Goal: Transaction & Acquisition: Subscribe to service/newsletter

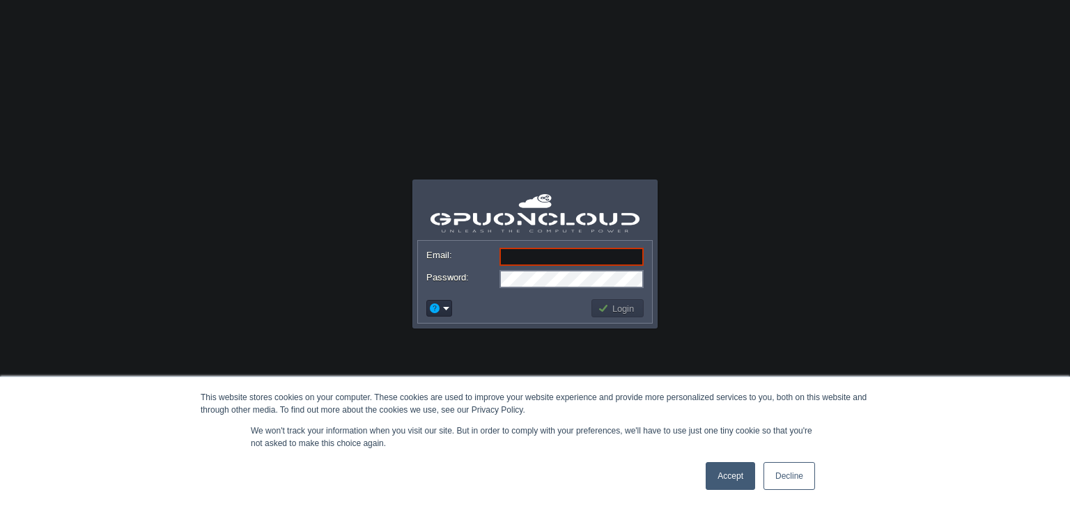
click at [731, 477] on link "Accept" at bounding box center [730, 477] width 49 height 28
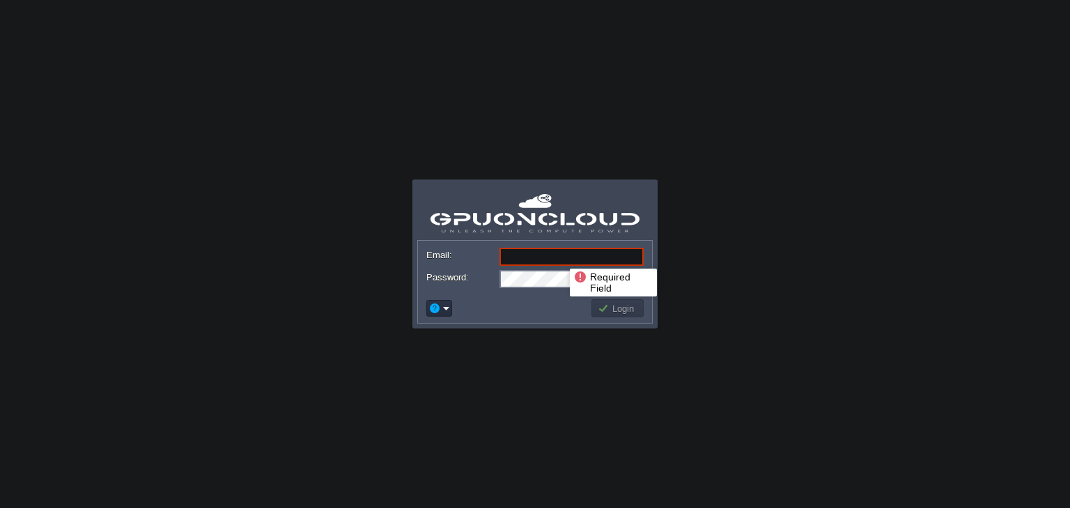
click at [559, 256] on input "Email:" at bounding box center [571, 257] width 144 height 18
click at [541, 394] on body "This website stores cookies on your computer. These cookies are used to improve…" at bounding box center [535, 254] width 1070 height 508
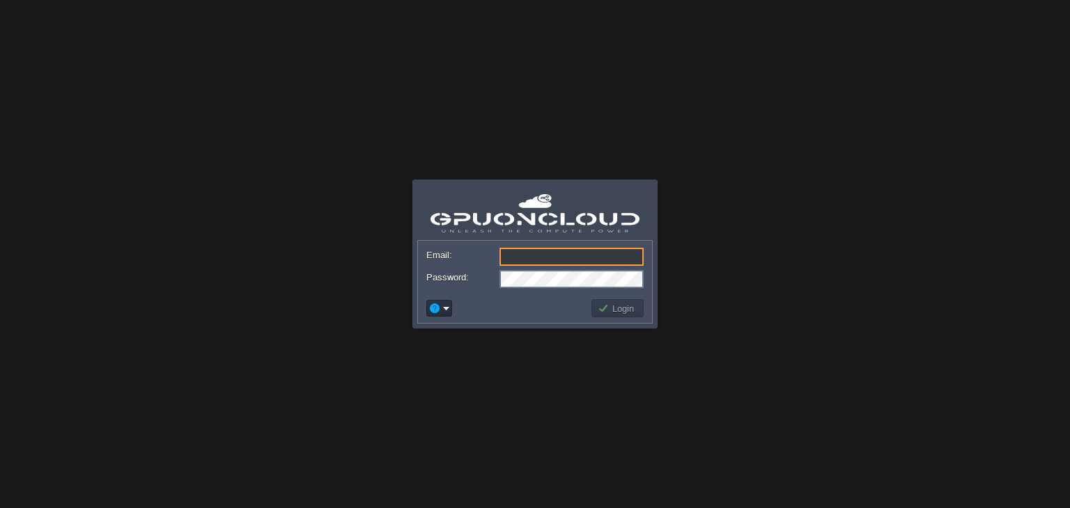
click at [524, 254] on input "Email:" at bounding box center [571, 257] width 144 height 18
click at [495, 313] on td at bounding box center [506, 308] width 165 height 22
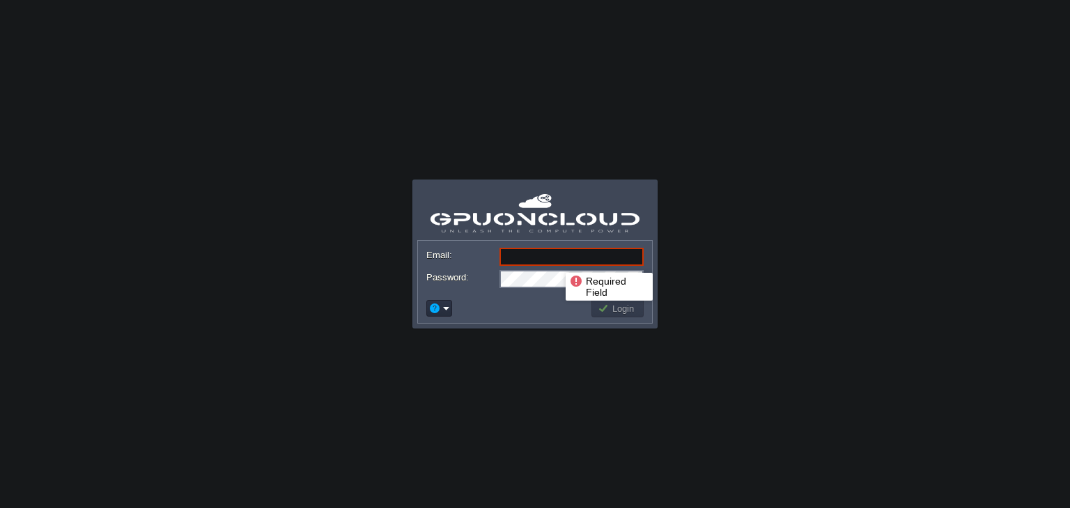
click at [555, 261] on input "Email:" at bounding box center [571, 257] width 144 height 18
click at [510, 328] on div at bounding box center [534, 328] width 241 height 4
click at [446, 307] on em at bounding box center [439, 308] width 22 height 13
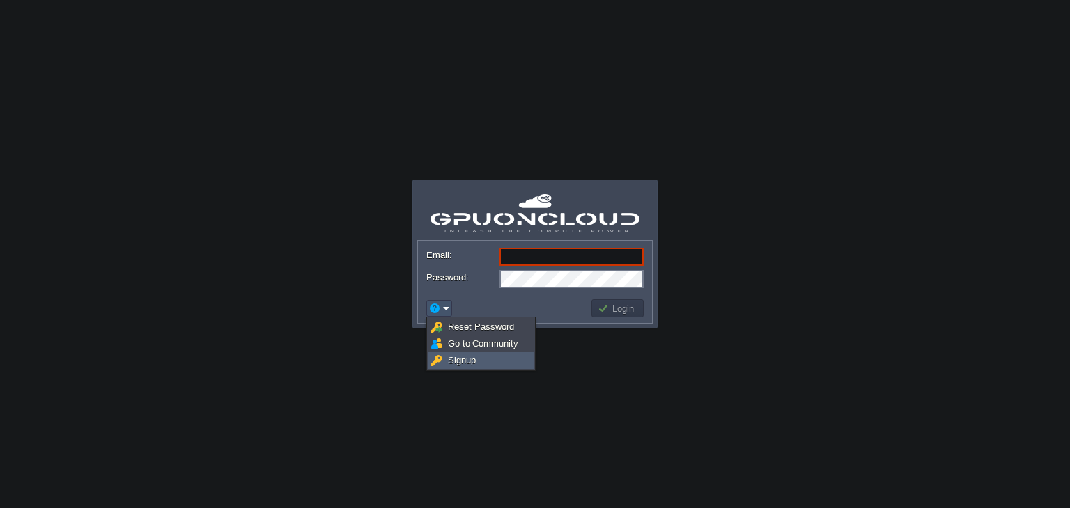
click at [465, 363] on span "Signup" at bounding box center [462, 360] width 28 height 10
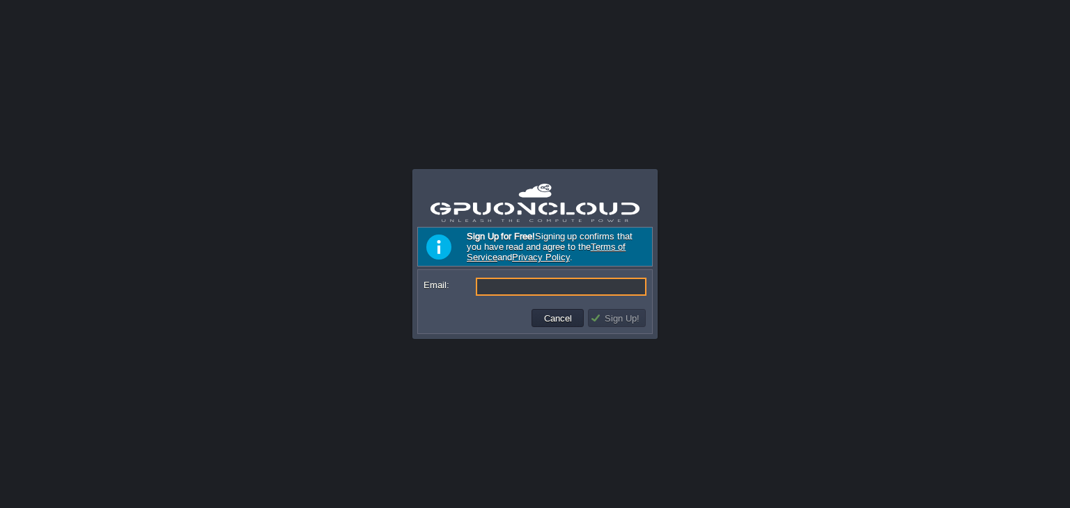
click at [529, 285] on input "Email:" at bounding box center [561, 287] width 171 height 18
type input "aniketkale199200@gmail.com"
click at [616, 316] on button "Sign Up!" at bounding box center [617, 318] width 54 height 13
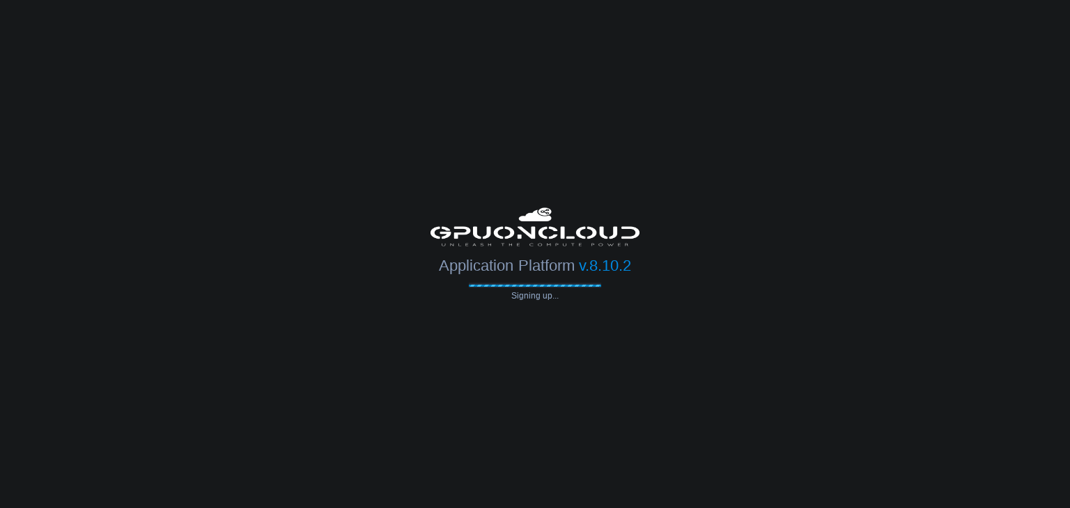
type input "aniketkale199200@gmail.com"
